Goal: Find specific page/section: Find specific page/section

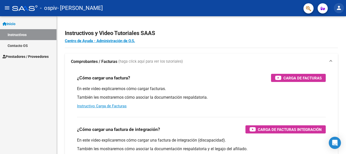
click at [337, 11] on mat-icon "person" at bounding box center [339, 8] width 6 height 6
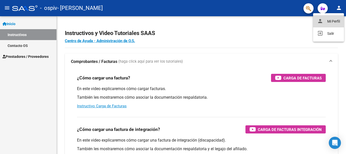
click at [334, 21] on button "person Mi Perfil" at bounding box center [328, 21] width 31 height 12
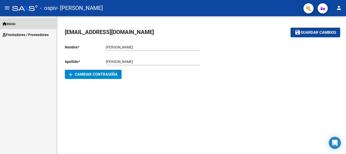
click at [21, 23] on link "Inicio" at bounding box center [28, 23] width 56 height 11
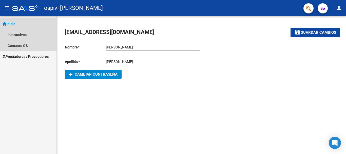
click at [15, 22] on span "Inicio" at bounding box center [9, 24] width 13 height 6
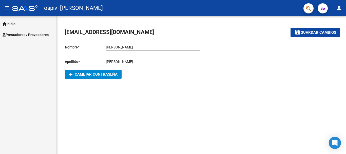
click at [7, 10] on mat-icon "menu" at bounding box center [7, 8] width 6 height 6
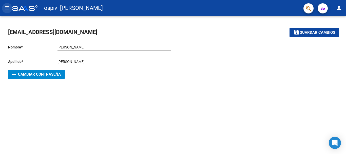
click at [7, 10] on mat-icon "menu" at bounding box center [7, 8] width 6 height 6
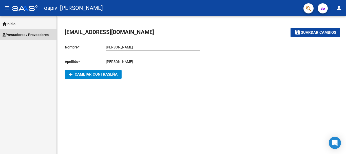
click at [13, 35] on span "Prestadores / Proveedores" at bounding box center [26, 35] width 46 height 6
